Goal: Communication & Community: Answer question/provide support

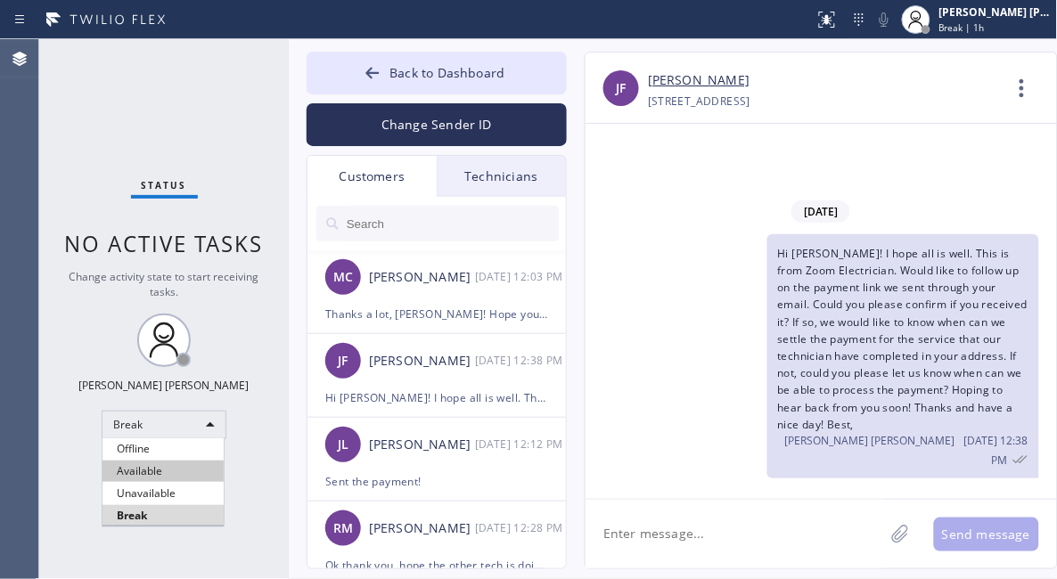
click at [167, 470] on li "Available" at bounding box center [163, 471] width 121 height 21
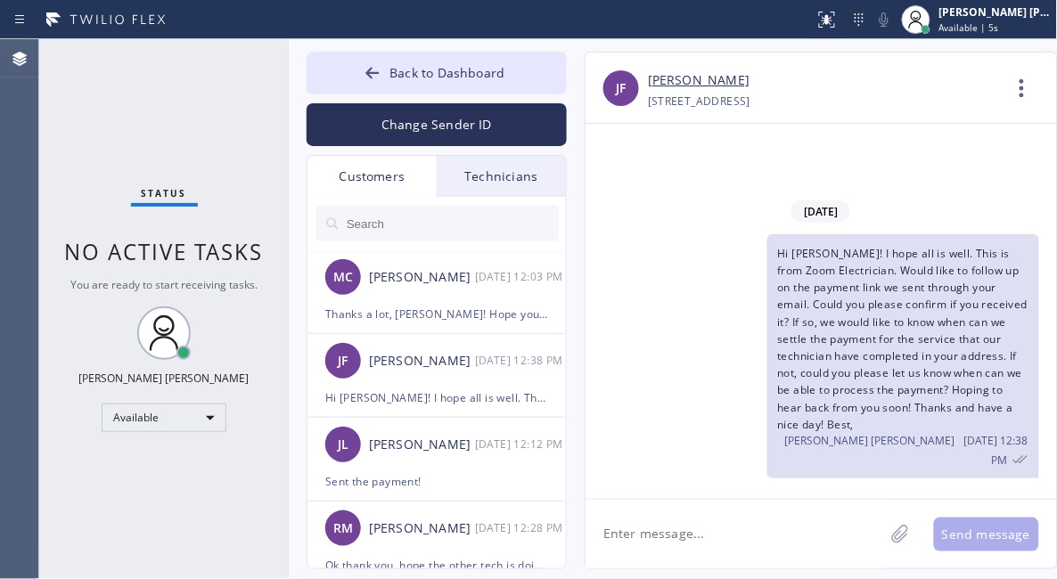
click at [736, 534] on textarea at bounding box center [735, 534] width 299 height 69
click at [197, 417] on div "Available" at bounding box center [164, 418] width 125 height 29
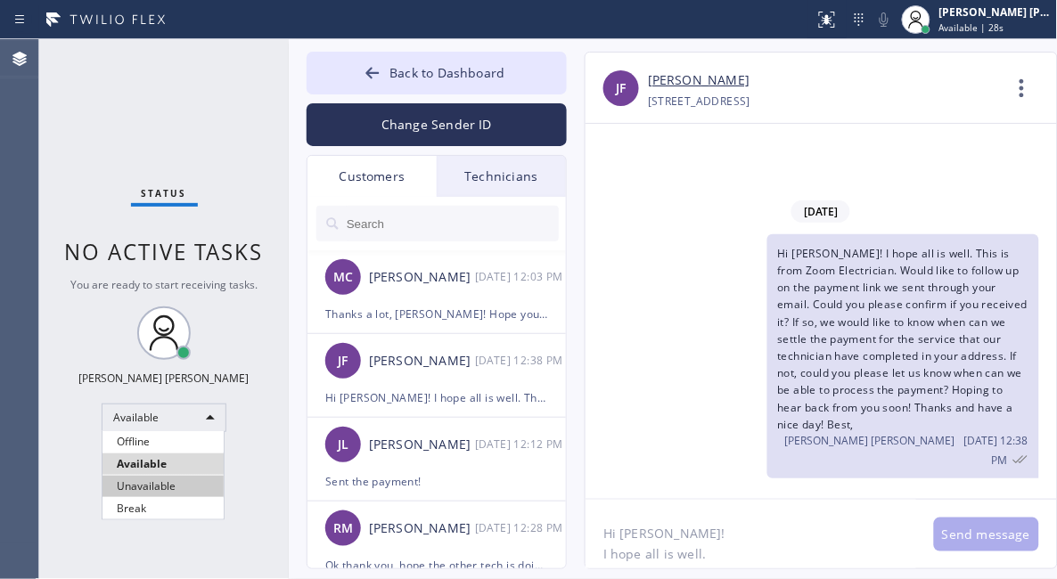
click at [159, 484] on li "Unavailable" at bounding box center [163, 486] width 121 height 21
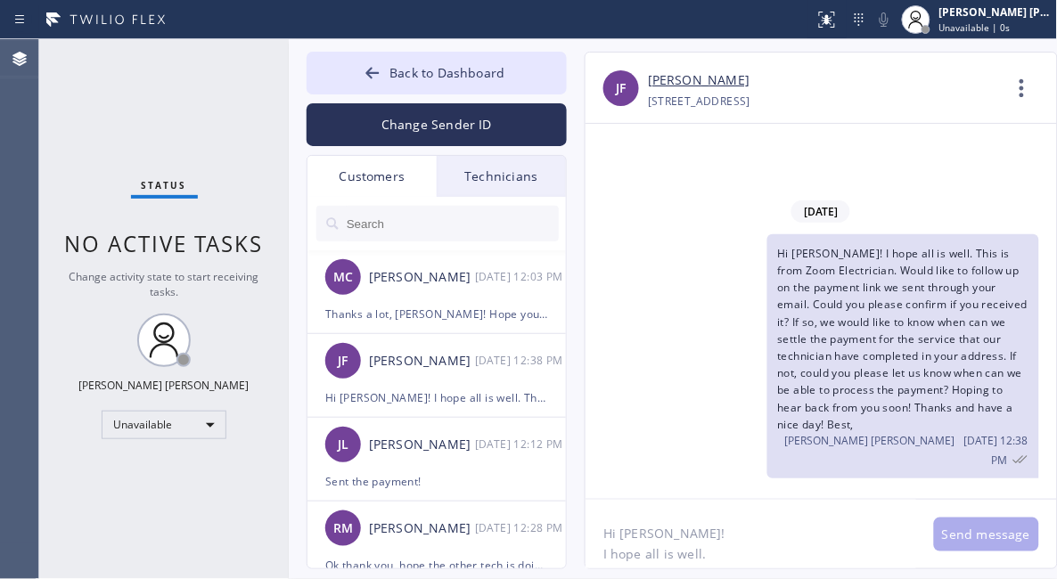
click at [751, 554] on textarea "Hi [PERSON_NAME]! I hope all is well." at bounding box center [751, 534] width 331 height 69
click at [866, 553] on textarea "Hi [PERSON_NAME]! I hope all is well. As per the tech, reason why we were bille…" at bounding box center [751, 534] width 331 height 69
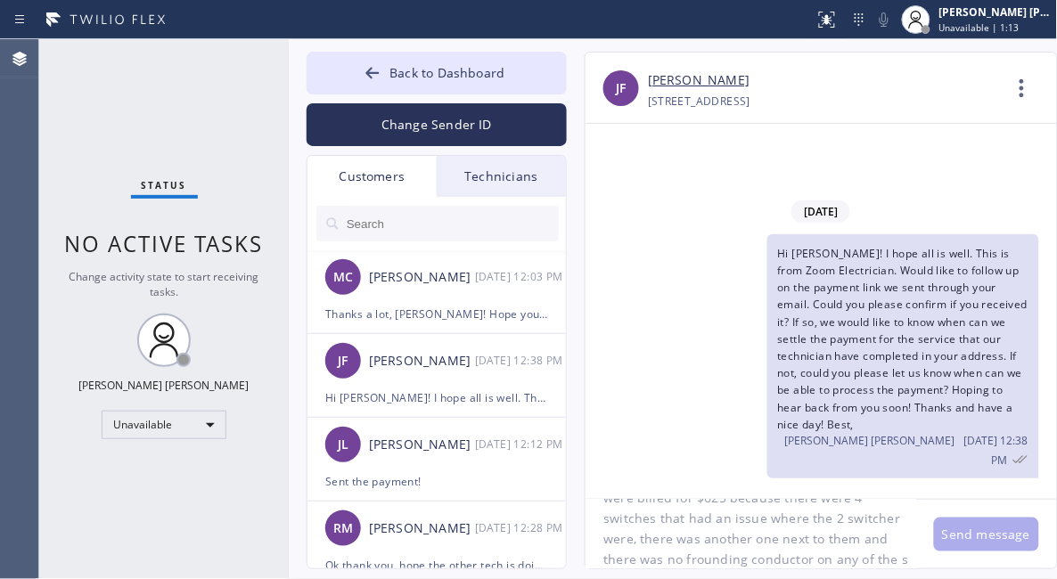
scroll to position [97, 0]
click at [720, 571] on div "Back to Dashboard Change Sender ID Customers Technicians MC [PERSON_NAME] [DATE…" at bounding box center [673, 309] width 769 height 540
click at [731, 555] on textarea "Hi [PERSON_NAME]! I hope all is well. As per the tech, reason why we were bille…" at bounding box center [751, 534] width 331 height 69
click at [832, 532] on textarea "Hi [PERSON_NAME]! I hope all is well. As per the tech, reason why we were bille…" at bounding box center [751, 534] width 331 height 69
type textarea "Hi [PERSON_NAME]! I hope all is well. As per the tech, reason why we were bille…"
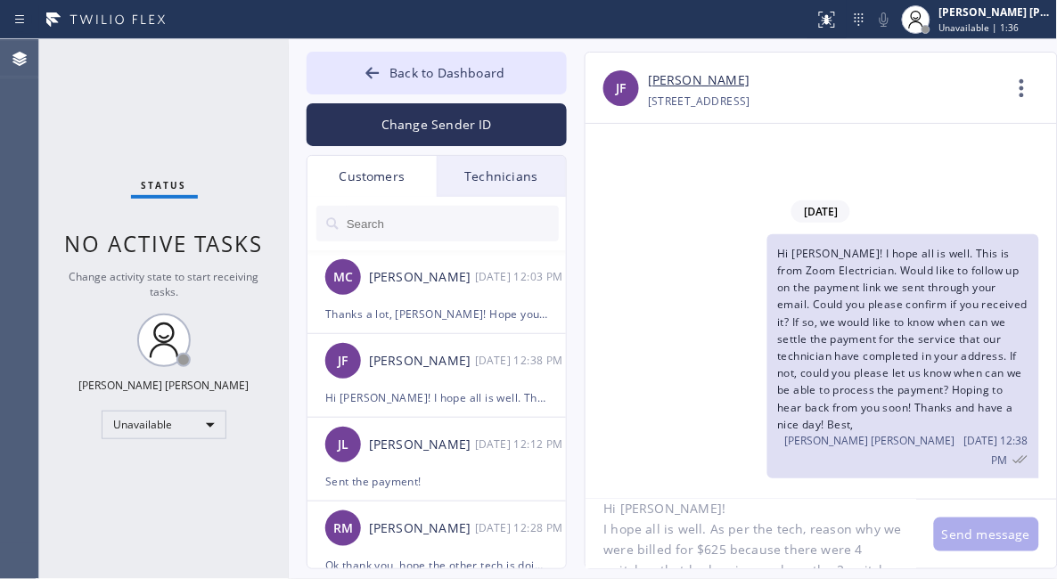
scroll to position [0, 0]
click at [732, 537] on textarea "Hi [PERSON_NAME]! I hope all is well. As per the tech, reason why we were bille…" at bounding box center [751, 534] width 331 height 69
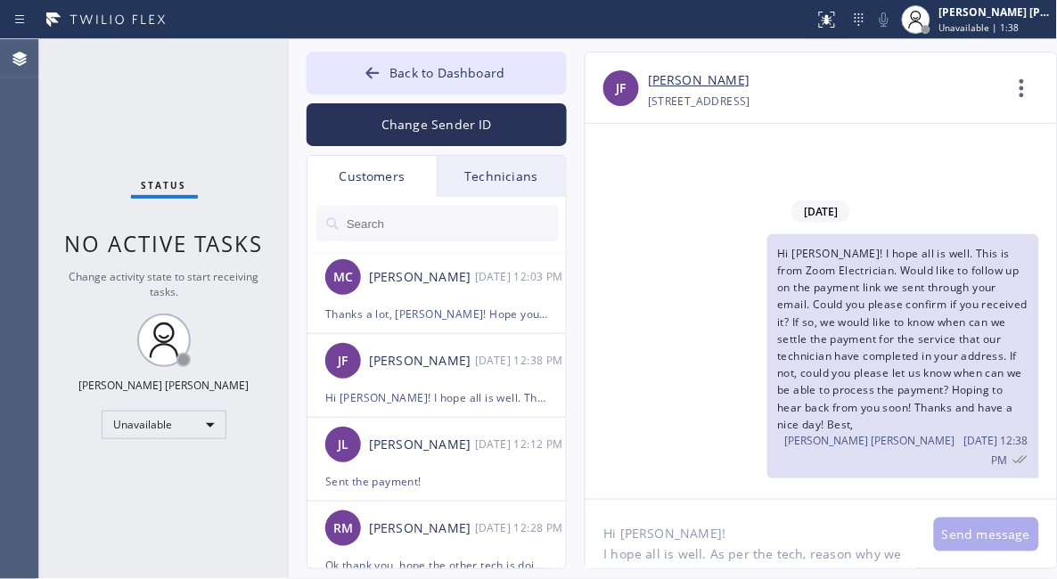
click at [734, 550] on textarea "Hi [PERSON_NAME]! I hope all is well. As per the tech, reason why we were bille…" at bounding box center [751, 534] width 331 height 69
drag, startPoint x: 598, startPoint y: 521, endPoint x: 878, endPoint y: 603, distance: 291.7
click at [878, 578] on html "Status report No issues detected If you experience an issue, please download th…" at bounding box center [528, 289] width 1057 height 579
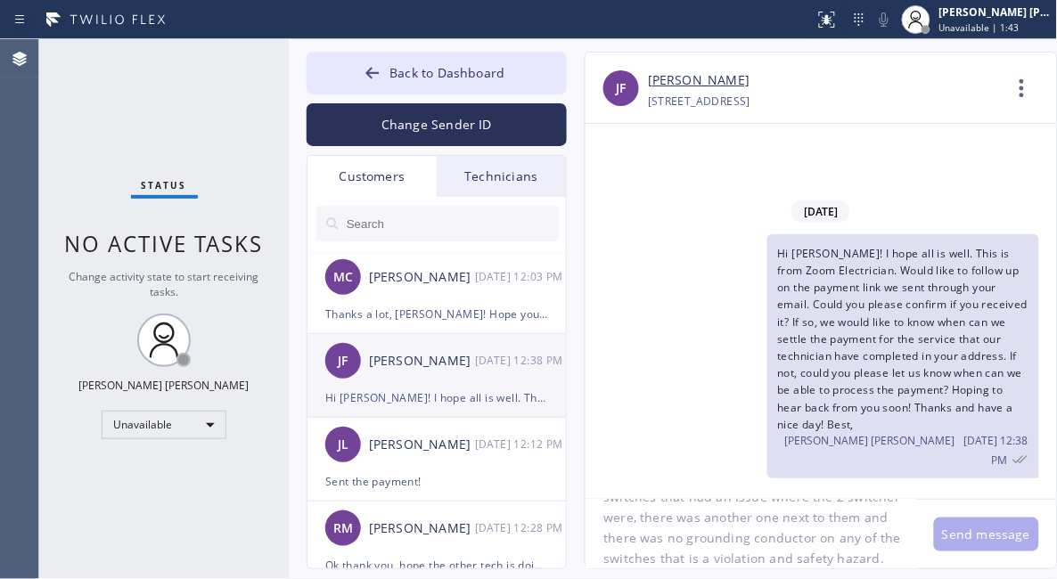
click at [446, 370] on div "[PERSON_NAME]" at bounding box center [422, 361] width 106 height 21
click at [993, 531] on button "Send message" at bounding box center [986, 535] width 105 height 34
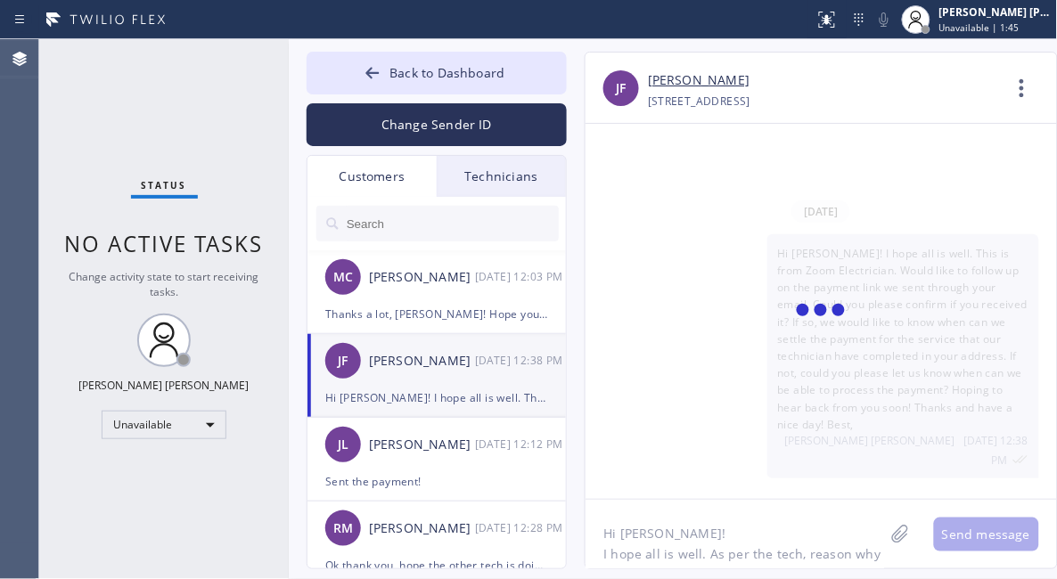
scroll to position [120, 0]
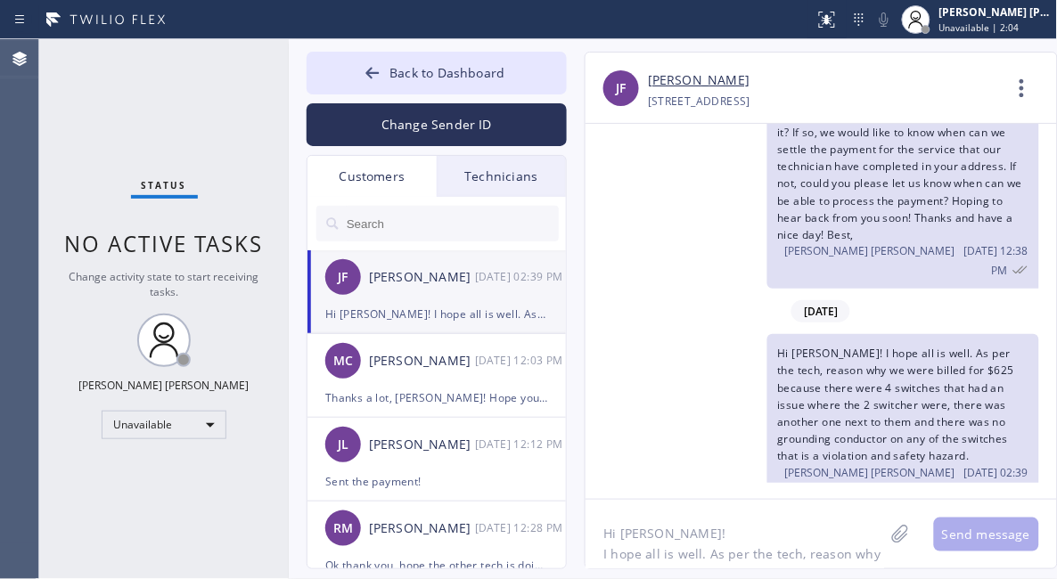
drag, startPoint x: 258, startPoint y: 502, endPoint x: 254, endPoint y: 491, distance: 11.3
click at [258, 502] on div "Status No active tasks Change activity state to start receiving tasks. [PERSON_…" at bounding box center [164, 309] width 250 height 540
drag, startPoint x: 105, startPoint y: 483, endPoint x: 190, endPoint y: 247, distance: 250.9
click at [105, 483] on div "Status No active tasks Change activity state to start receiving tasks. [PERSON_…" at bounding box center [164, 309] width 250 height 540
click at [420, 77] on span "Back to Dashboard" at bounding box center [447, 72] width 115 height 17
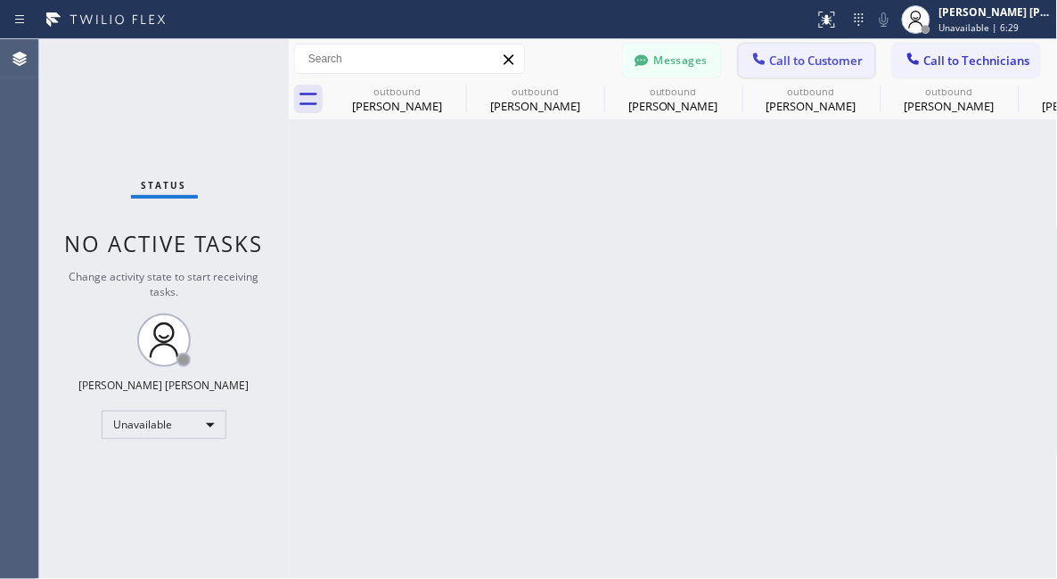
click at [830, 58] on span "Call to Customer" at bounding box center [817, 61] width 94 height 16
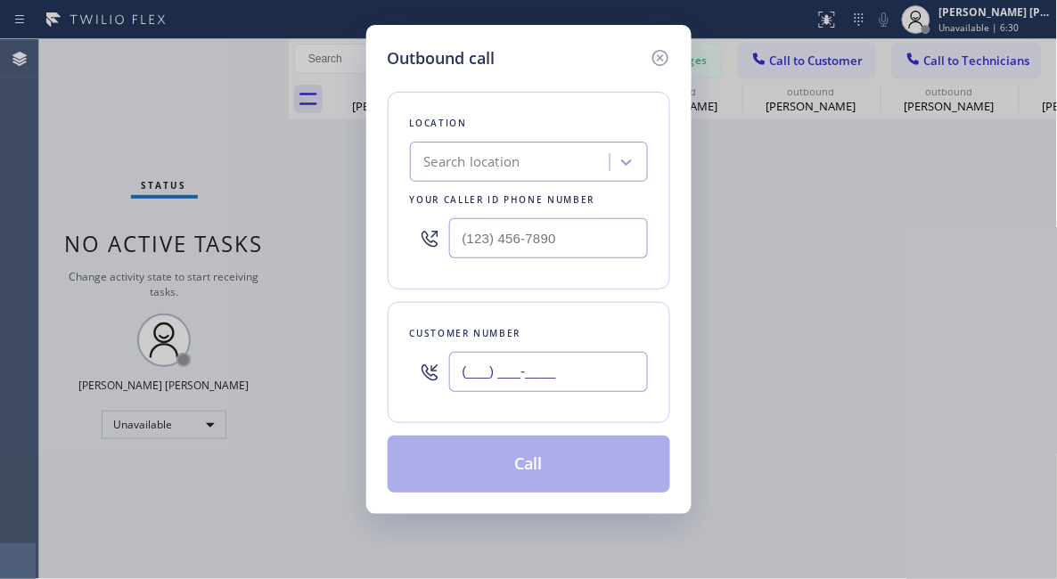
click at [570, 376] on input "(___) ___-____" at bounding box center [548, 372] width 199 height 40
paste input "602) 538-7343"
type input "[PHONE_NUMBER]"
drag, startPoint x: 97, startPoint y: 91, endPoint x: 129, endPoint y: 86, distance: 32.5
click at [97, 91] on div "Outbound call Location Search location Your caller id phone number Customer num…" at bounding box center [528, 289] width 1057 height 579
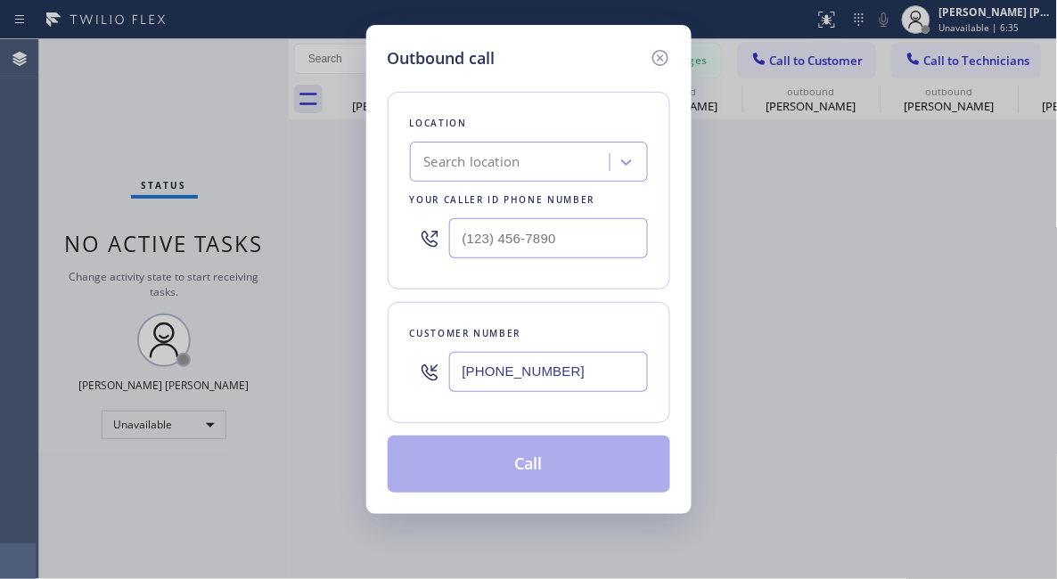
click at [475, 160] on div "Search location" at bounding box center [472, 162] width 96 height 21
paste input "Zoom Electricians [GEOGRAPHIC_DATA]"
type input "Zoom Electricians [GEOGRAPHIC_DATA]"
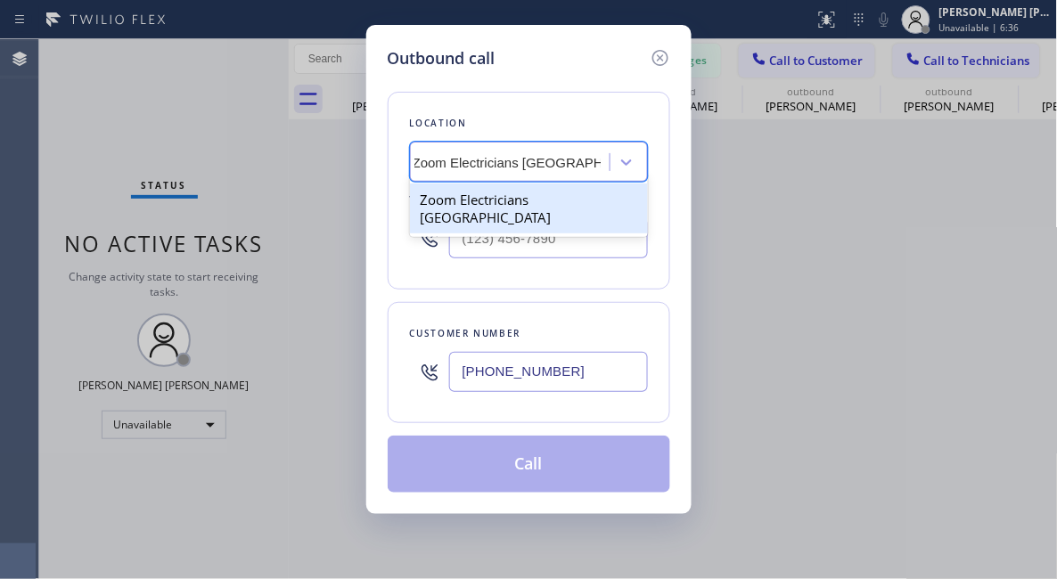
drag, startPoint x: 484, startPoint y: 201, endPoint x: 496, endPoint y: 214, distance: 18.3
click at [484, 202] on div "Zoom Electricians [GEOGRAPHIC_DATA]" at bounding box center [529, 209] width 238 height 50
type input "[PHONE_NUMBER]"
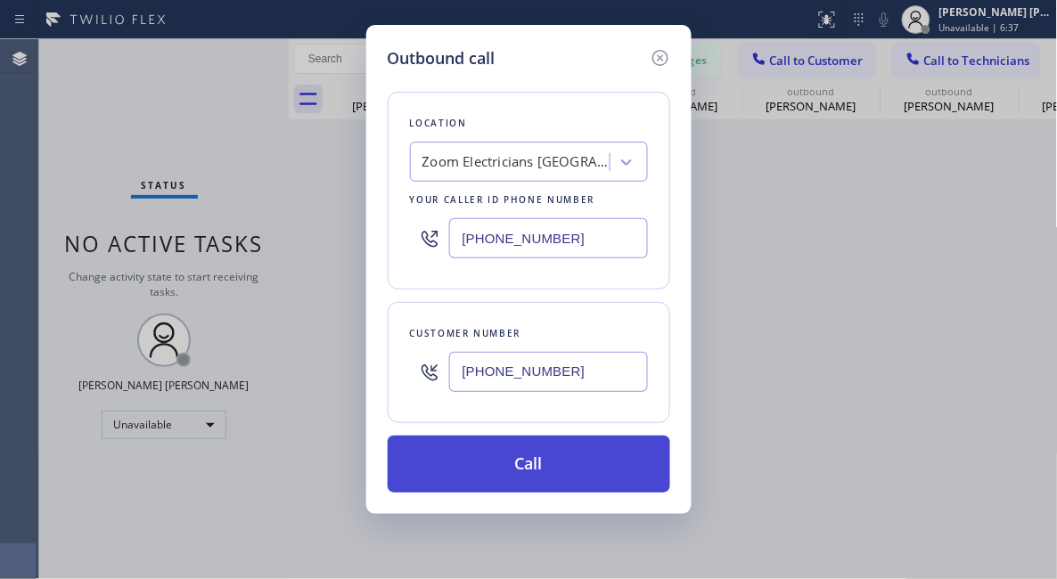
click at [543, 459] on button "Call" at bounding box center [529, 464] width 283 height 57
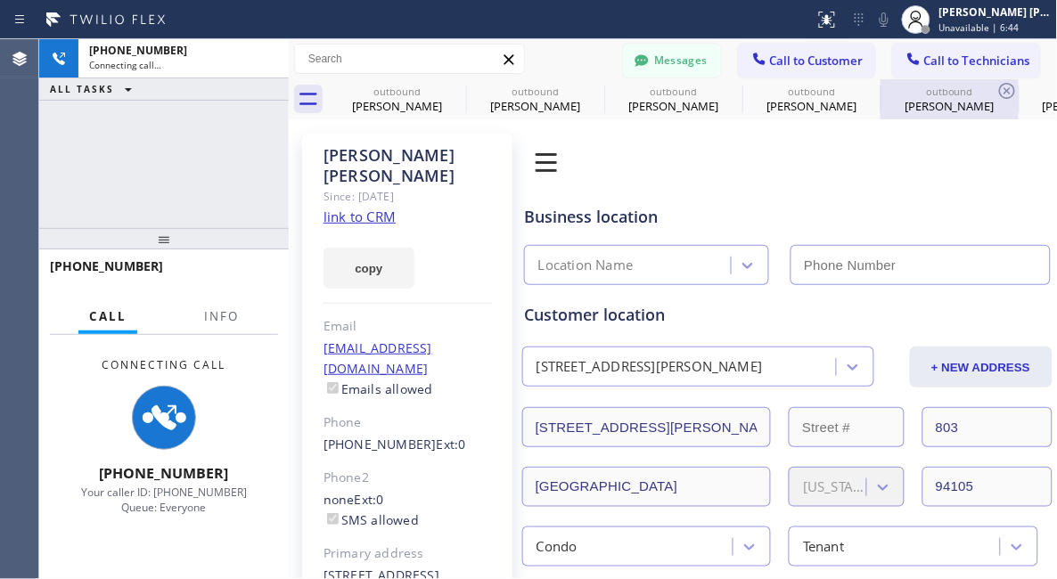
type input "[PHONE_NUMBER]"
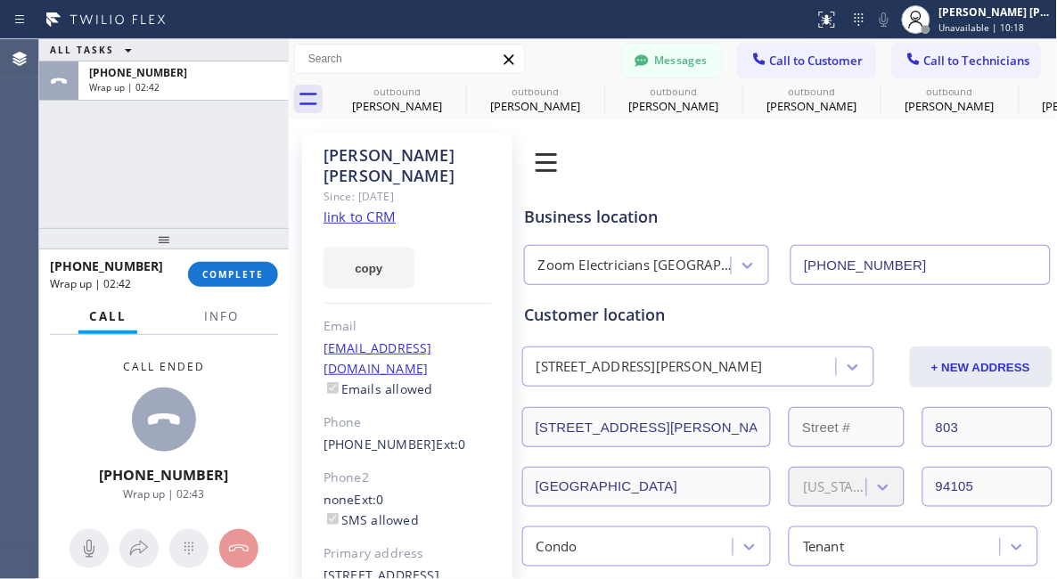
click at [62, 439] on div "Call ended [PHONE_NUMBER] Wrap up | 02:43" at bounding box center [164, 431] width 250 height 192
click at [237, 267] on button "COMPLETE" at bounding box center [233, 274] width 90 height 25
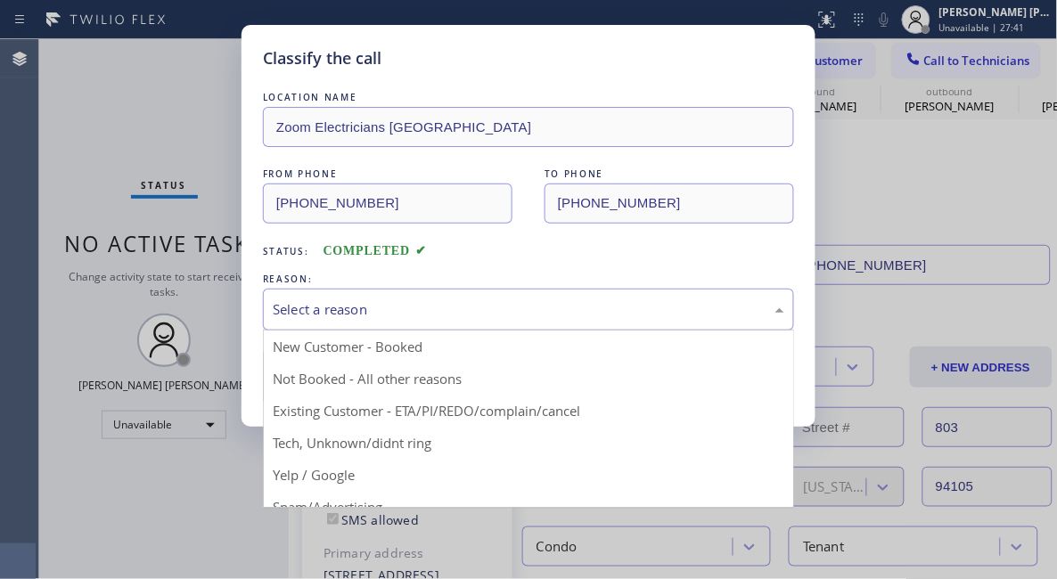
click at [324, 304] on div "Select a reason" at bounding box center [529, 310] width 512 height 21
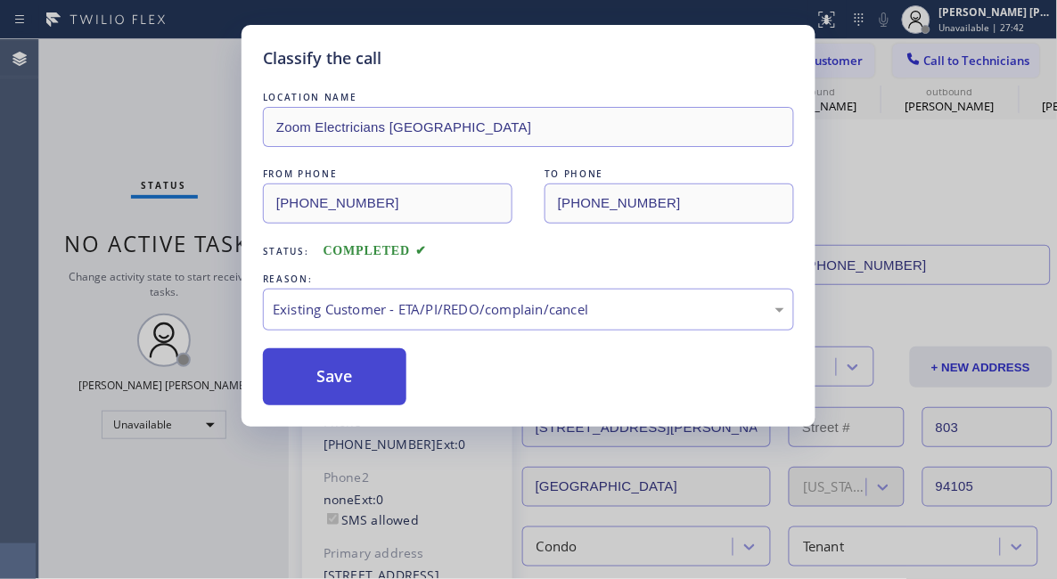
click at [320, 374] on button "Save" at bounding box center [335, 377] width 144 height 57
click at [345, 375] on button "Save" at bounding box center [335, 377] width 144 height 57
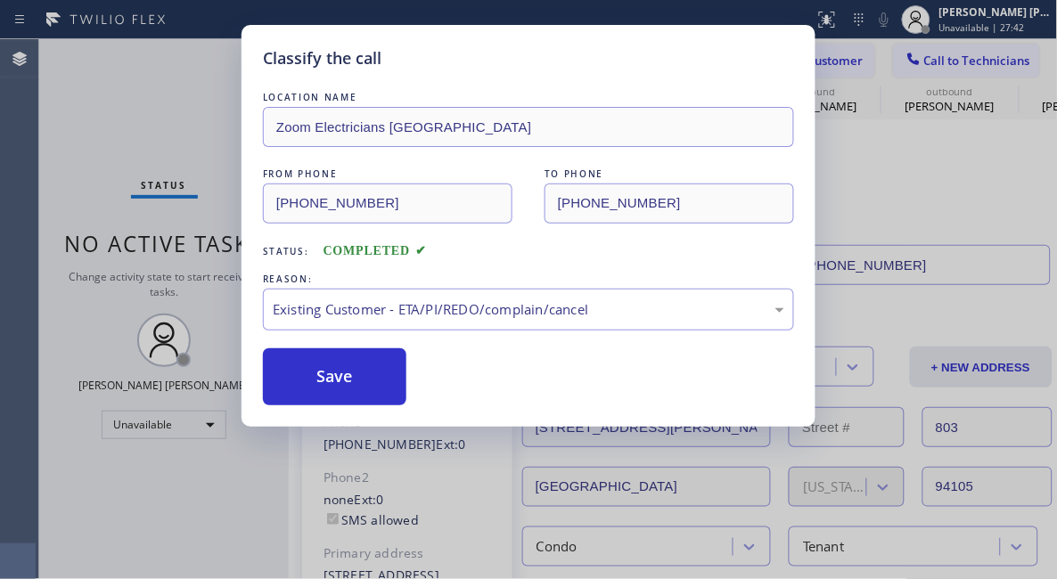
click at [345, 375] on button "Save" at bounding box center [335, 377] width 144 height 57
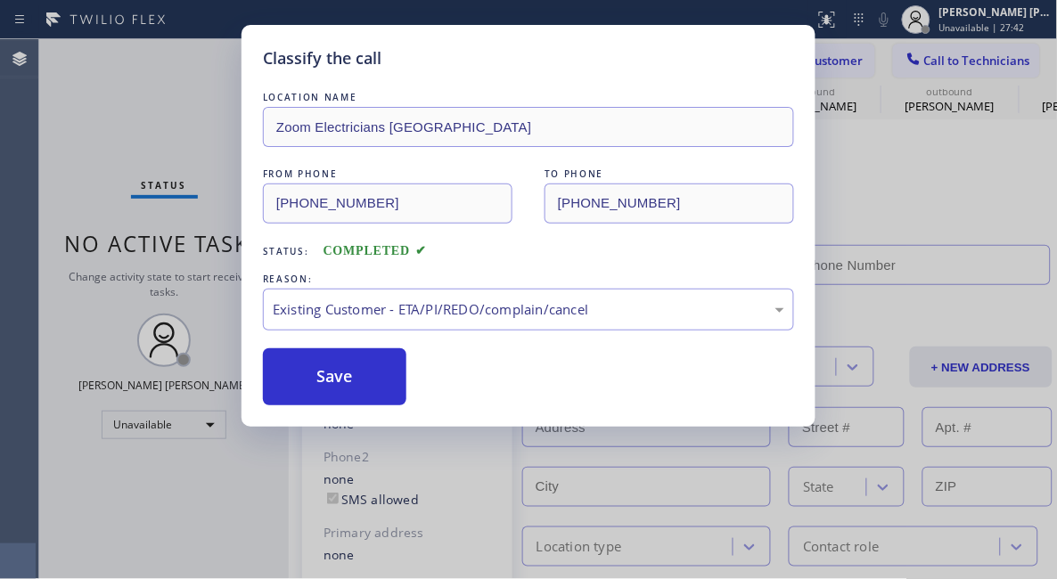
click at [330, 374] on div "Back to Dashboard Change Sender ID Customers Technicians [PERSON_NAME] [DATE] 0…" at bounding box center [673, 309] width 769 height 540
click at [333, 374] on div "Back to Dashboard Change Sender ID Customers Technicians [PERSON_NAME] [DATE] 0…" at bounding box center [673, 309] width 769 height 540
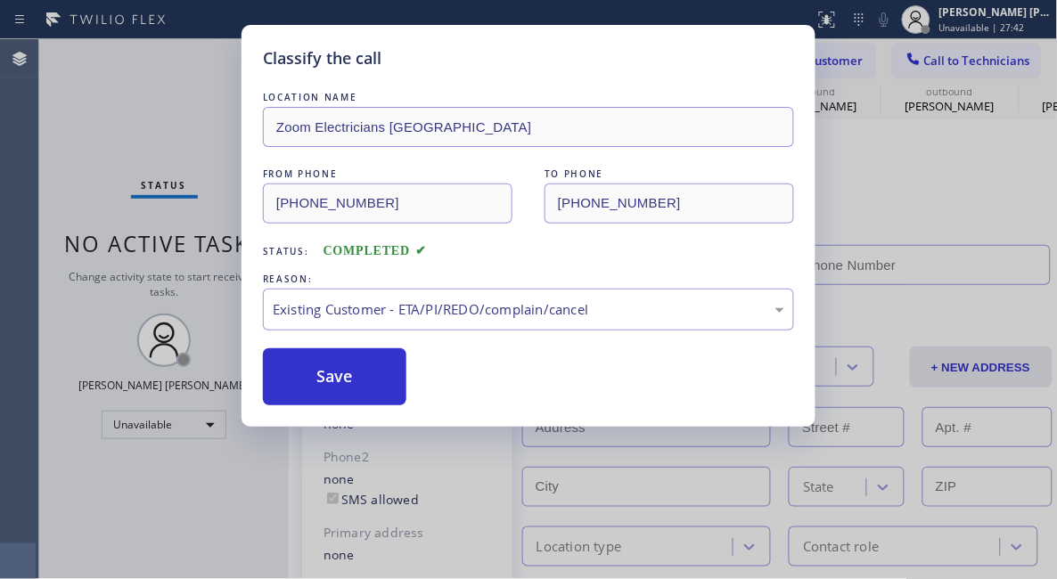
click at [333, 374] on div "Back to Dashboard Change Sender ID Customers Technicians [PERSON_NAME] [DATE] 0…" at bounding box center [673, 309] width 769 height 540
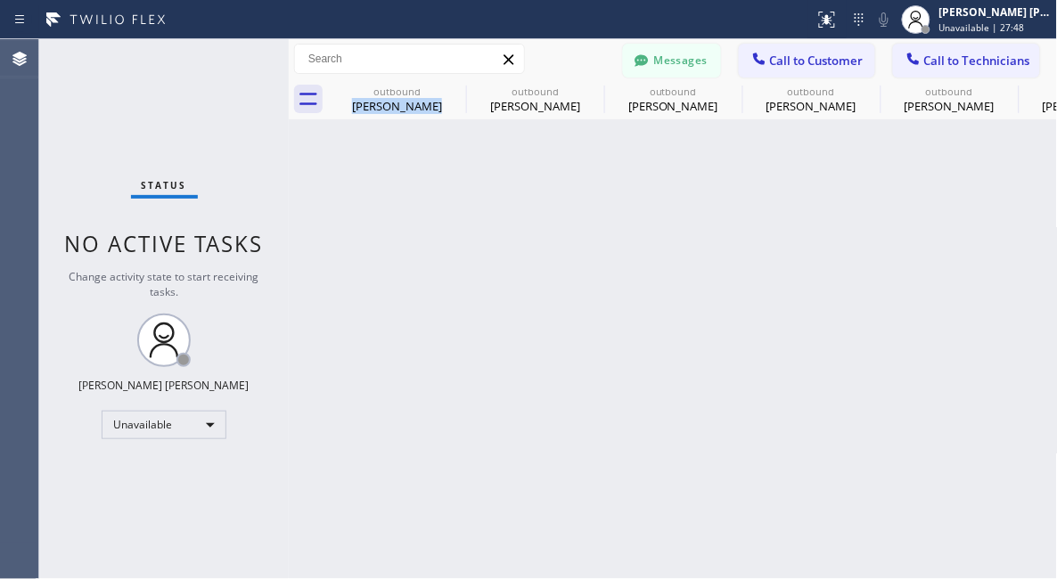
click at [843, 62] on span "Call to Customer" at bounding box center [817, 61] width 94 height 16
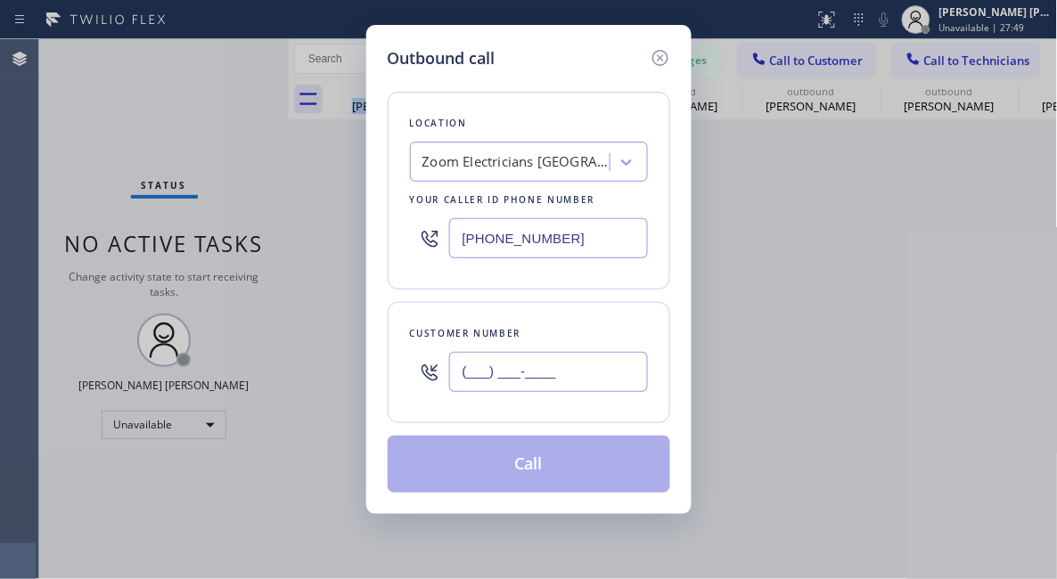
click at [530, 384] on input "(___) ___-____" at bounding box center [548, 372] width 199 height 40
paste input "510) 275-5658"
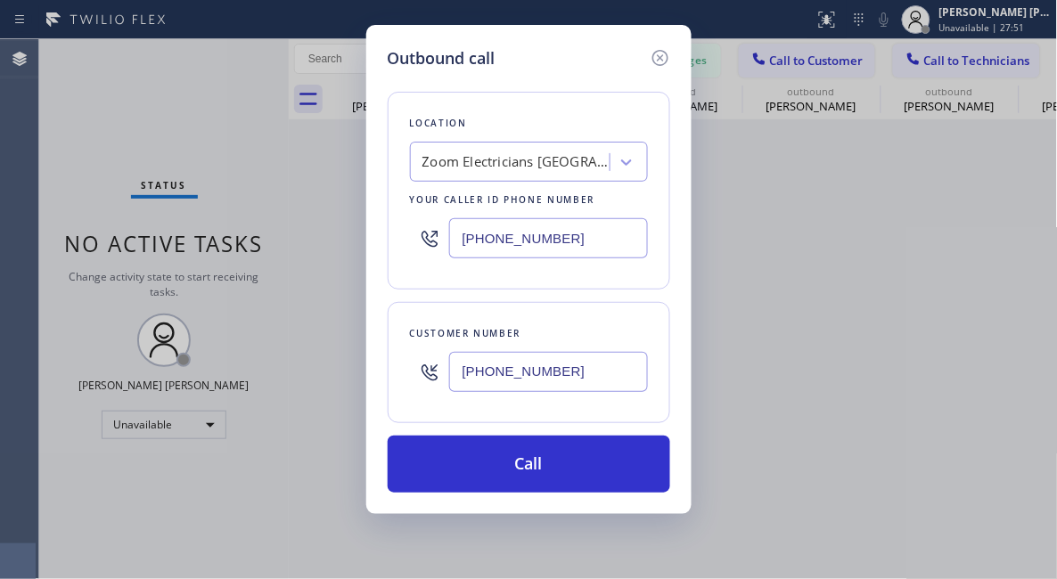
type input "[PHONE_NUMBER]"
click at [149, 176] on div "Outbound call Location Zoom Electricians [GEOGRAPHIC_DATA] Your caller id phone…" at bounding box center [528, 289] width 1057 height 579
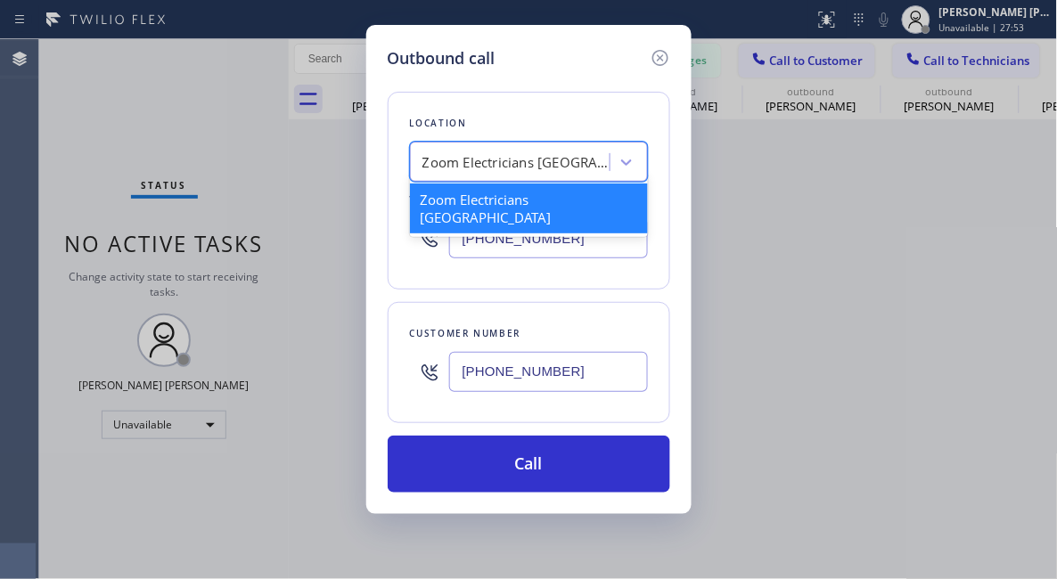
click at [480, 154] on div "Zoom Electricians [GEOGRAPHIC_DATA]" at bounding box center [516, 162] width 187 height 21
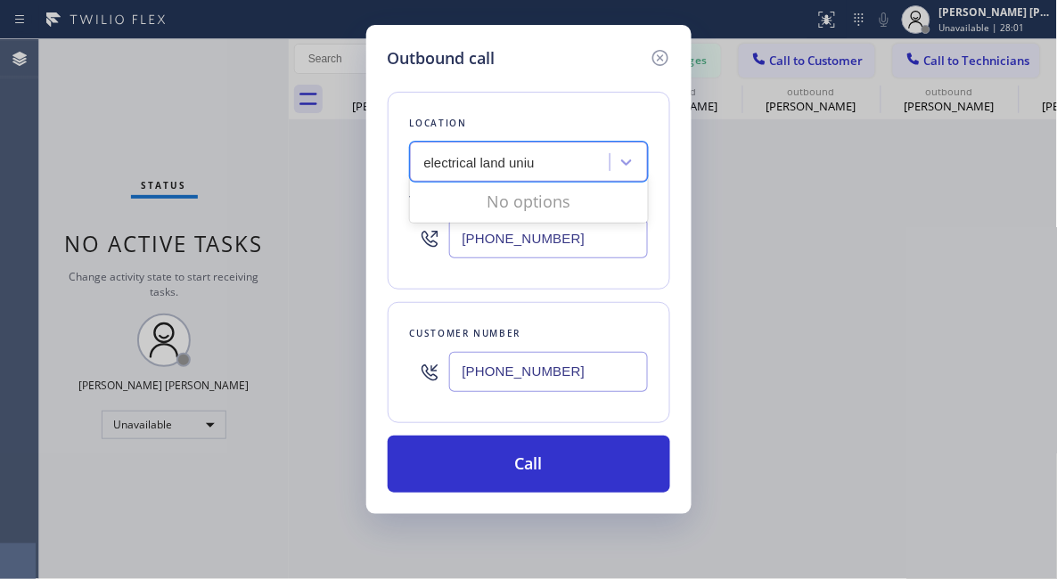
type input "electrical land uni"
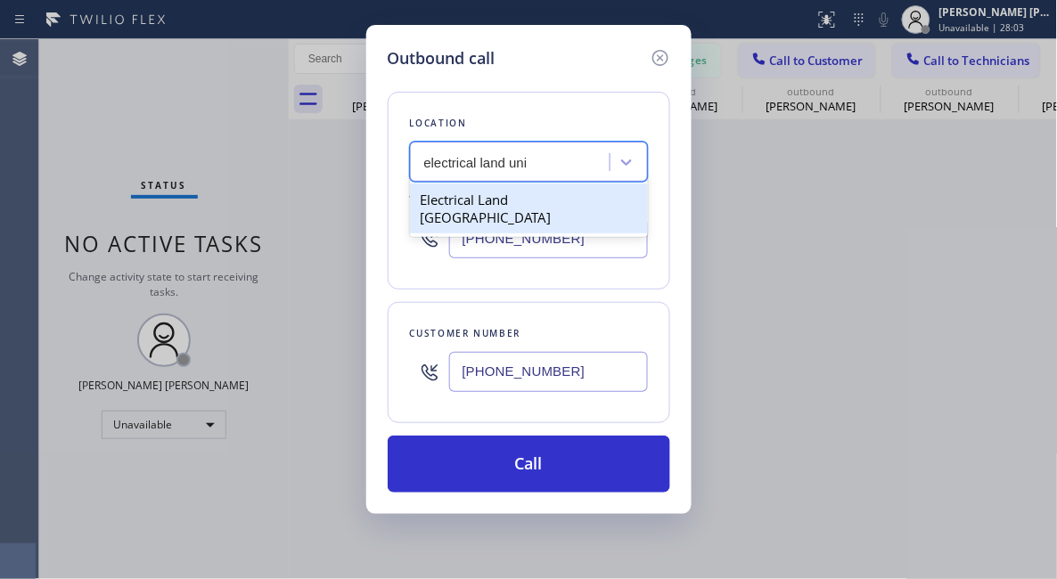
click at [576, 193] on div "Electrical Land [GEOGRAPHIC_DATA]" at bounding box center [529, 209] width 238 height 50
type input "[PHONE_NUMBER]"
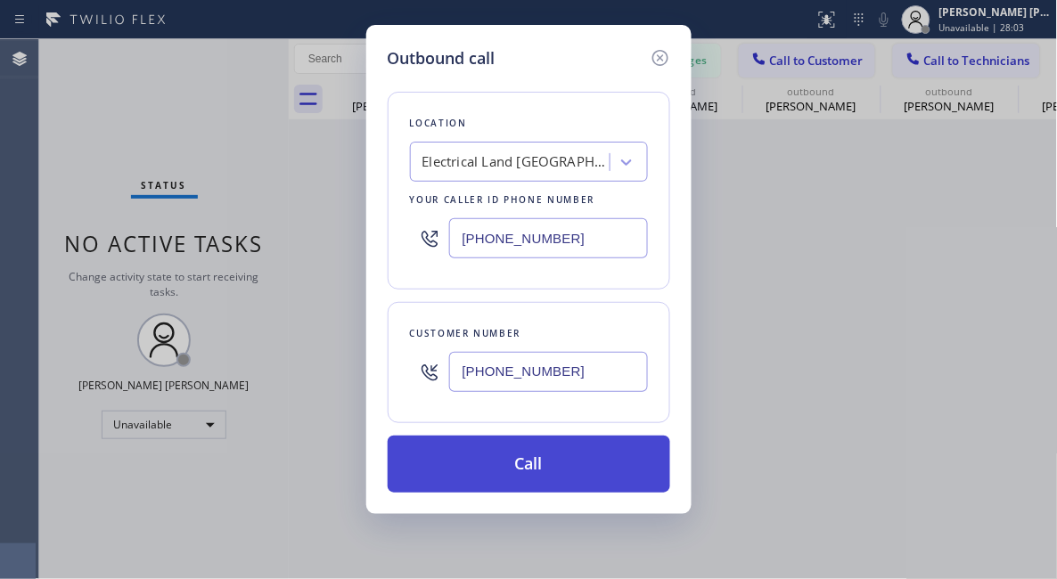
click at [511, 462] on button "Call" at bounding box center [529, 464] width 283 height 57
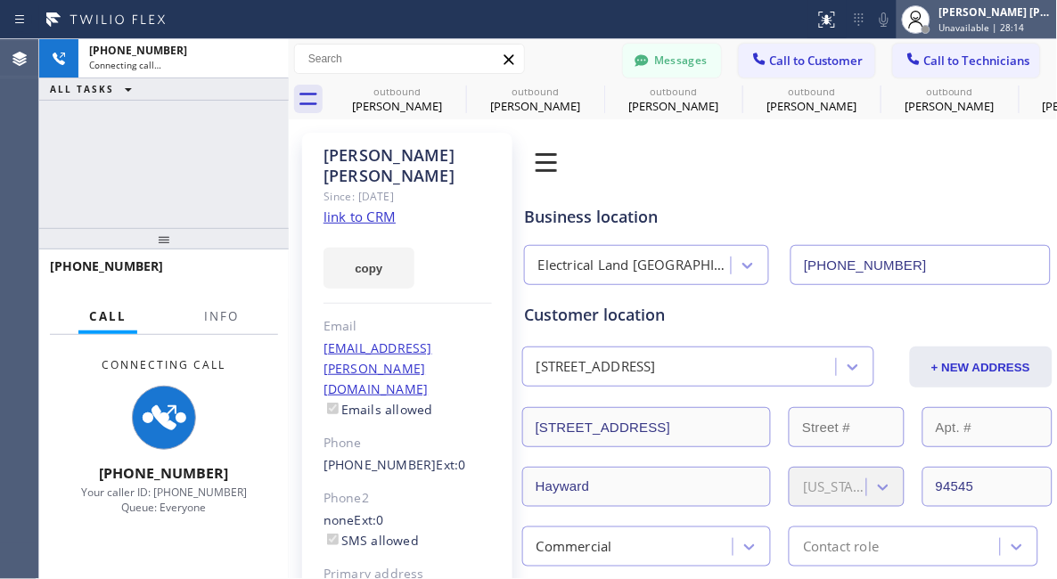
type input "[PHONE_NUMBER]"
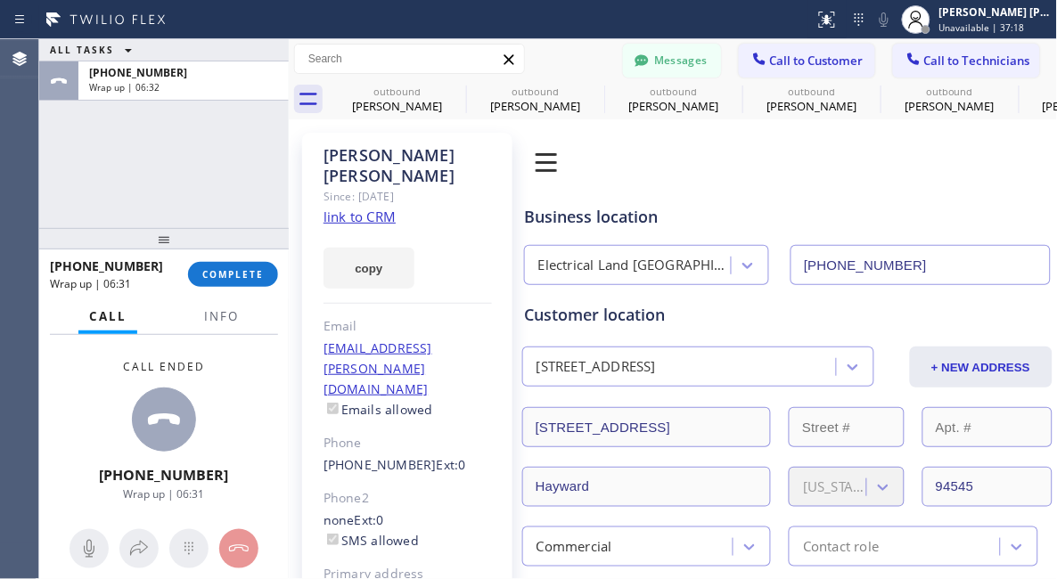
click at [180, 176] on div "ALL TASKS ALL TASKS ACTIVE TASKS TASKS IN WRAP UP [PHONE_NUMBER] Wrap up | 06:32" at bounding box center [164, 133] width 250 height 189
